Goal: Information Seeking & Learning: Learn about a topic

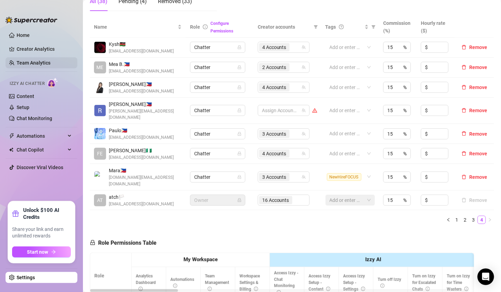
click at [40, 63] on link "Team Analytics" at bounding box center [34, 63] width 34 height 6
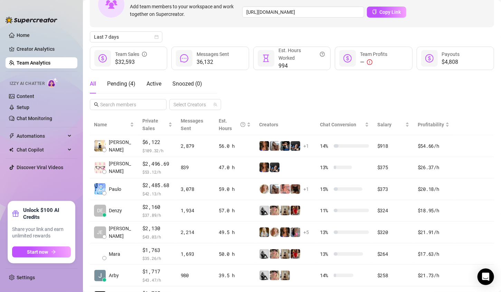
scroll to position [50, 0]
click at [154, 39] on icon "calendar" at bounding box center [156, 37] width 4 height 4
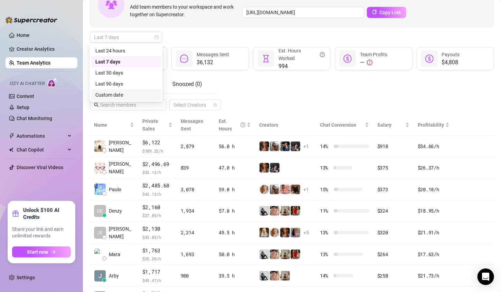
click at [131, 96] on div "Custom date" at bounding box center [125, 95] width 61 height 8
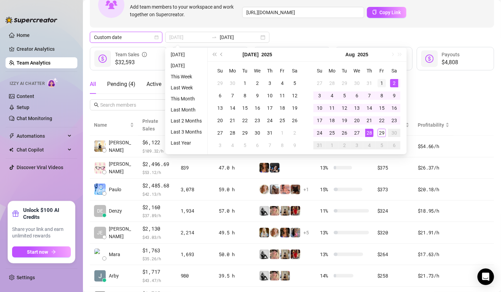
type input "[DATE]"
click at [382, 82] on div "1" at bounding box center [381, 83] width 8 height 8
type input "[DATE]"
click at [378, 134] on div "29" at bounding box center [381, 133] width 8 height 8
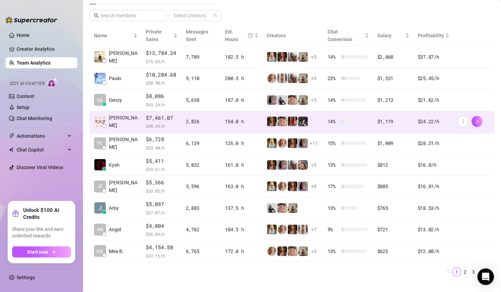
scroll to position [149, 0]
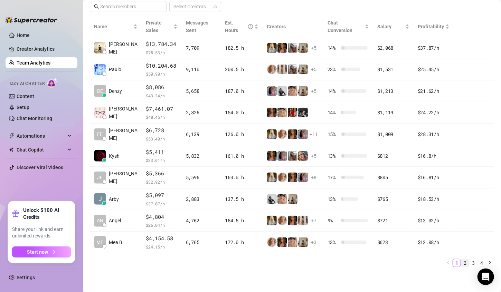
click at [461, 261] on link "2" at bounding box center [465, 263] width 8 height 8
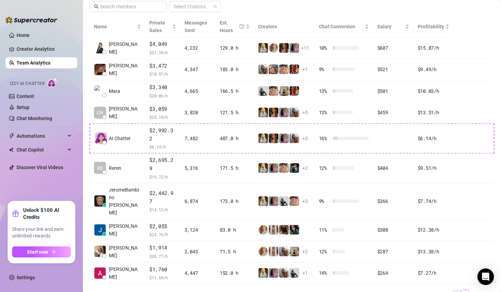
click at [453, 290] on link "1" at bounding box center [457, 294] width 8 height 8
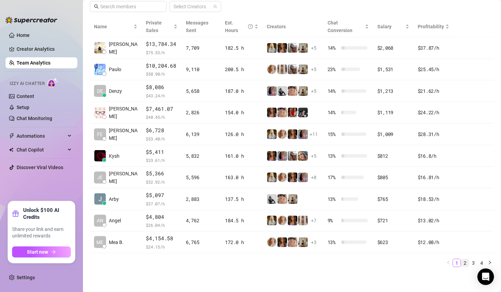
click at [461, 261] on link "2" at bounding box center [465, 263] width 8 height 8
